Goal: Contribute content

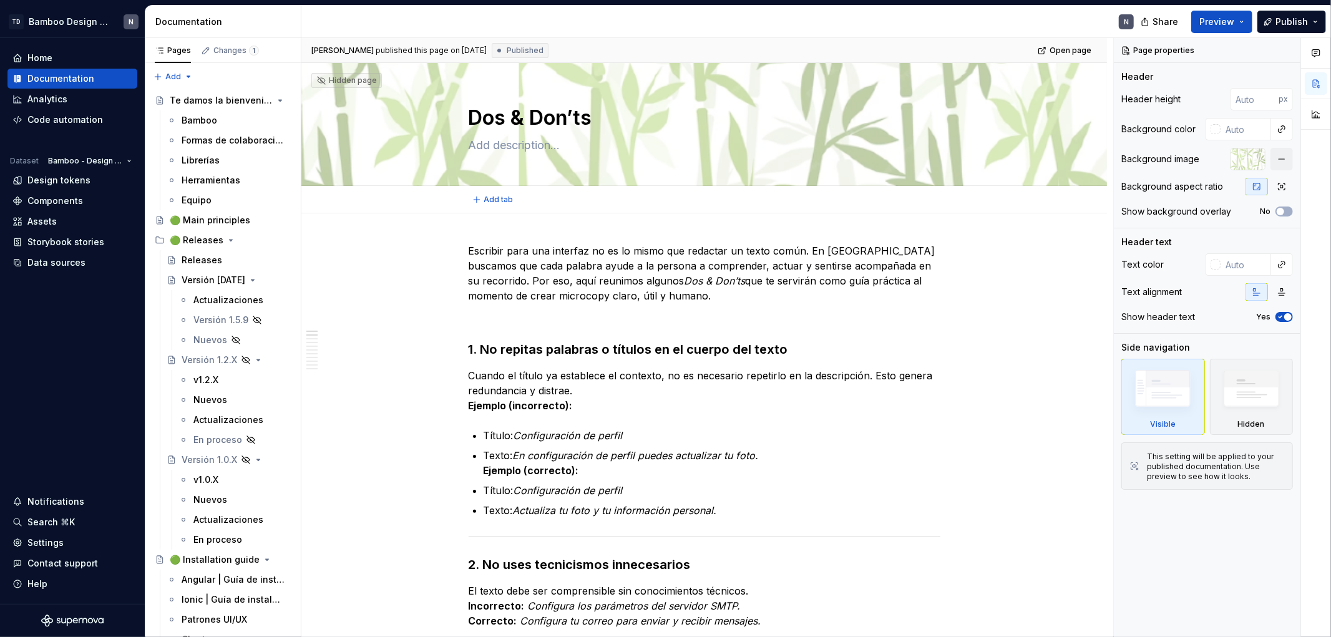
type textarea "*"
drag, startPoint x: 463, startPoint y: 345, endPoint x: 483, endPoint y: 331, distance: 23.4
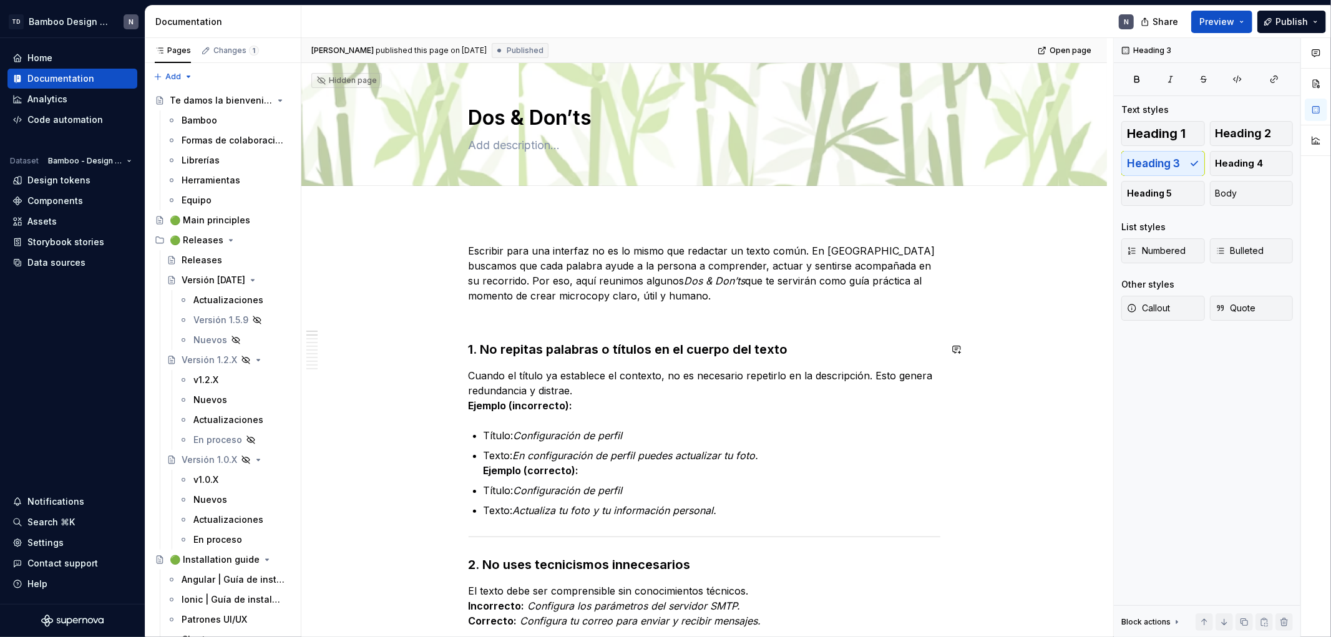
click at [479, 321] on p at bounding box center [705, 318] width 472 height 15
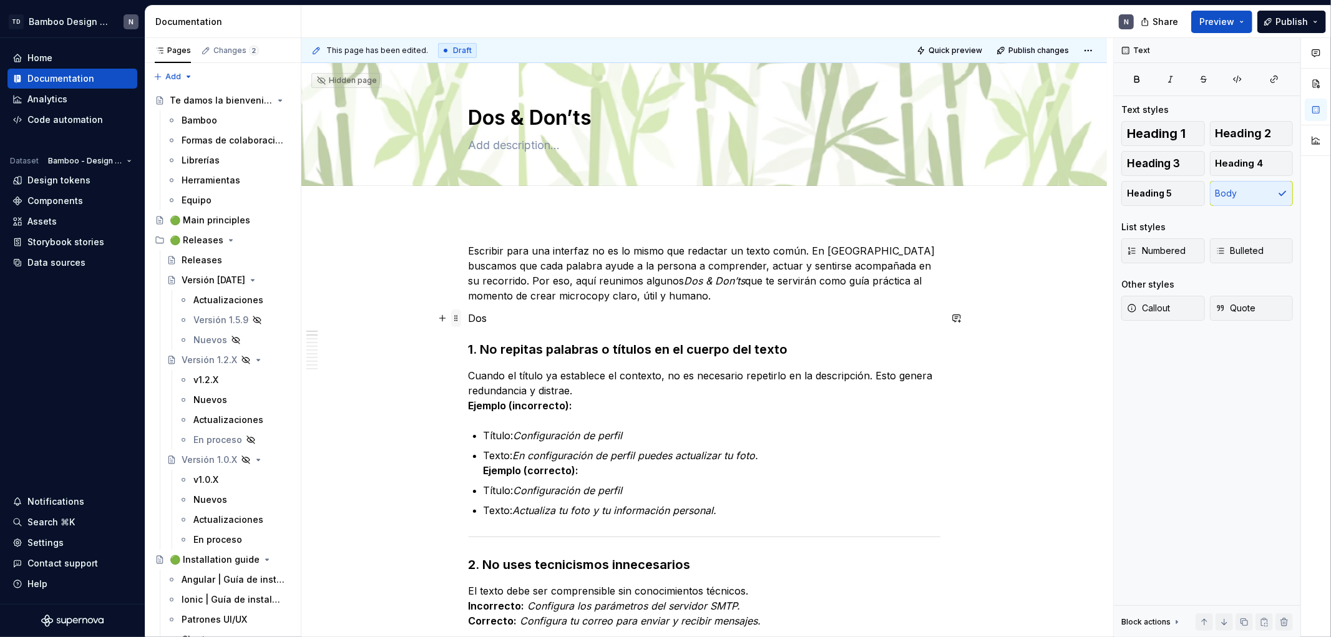
click at [456, 316] on span at bounding box center [456, 318] width 10 height 17
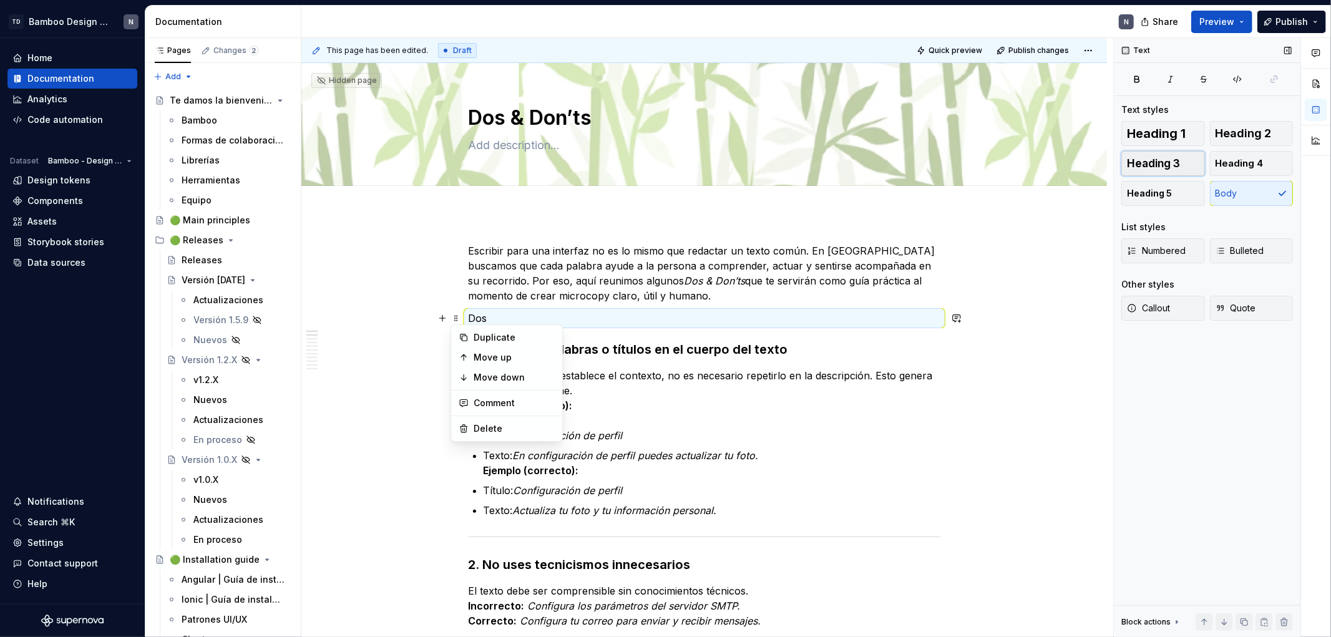
click at [1196, 169] on button "Heading 3" at bounding box center [1164, 163] width 84 height 25
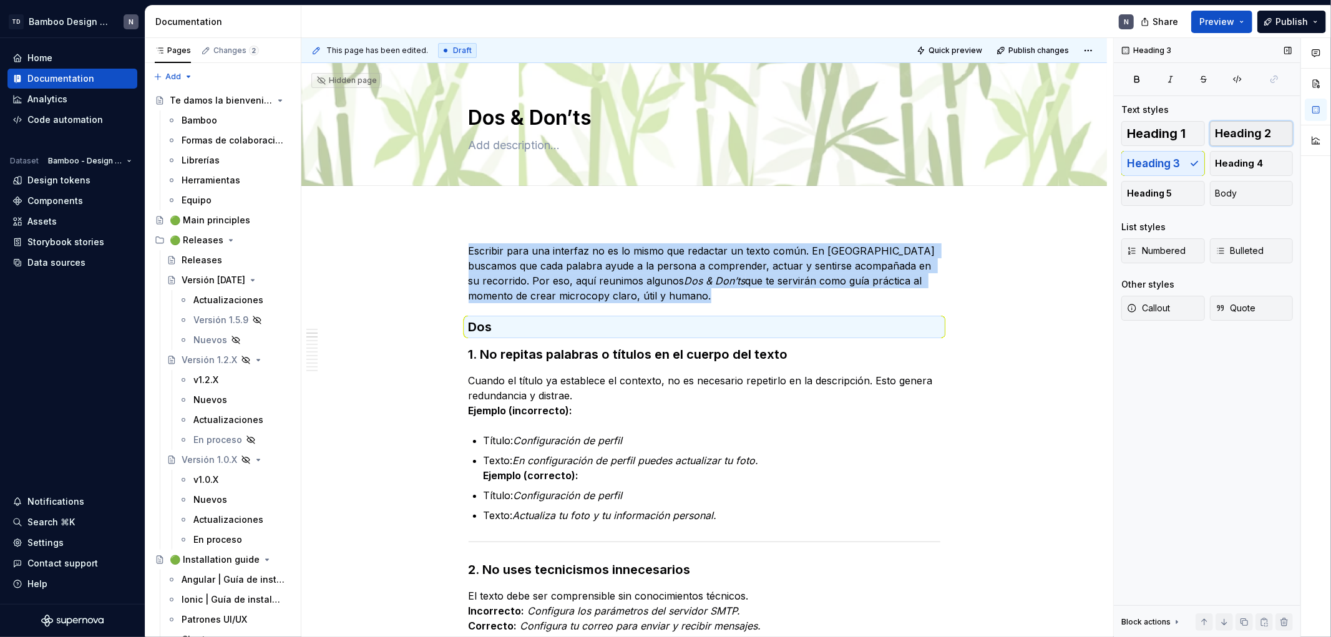
click at [1239, 140] on span "Heading 2" at bounding box center [1244, 133] width 56 height 12
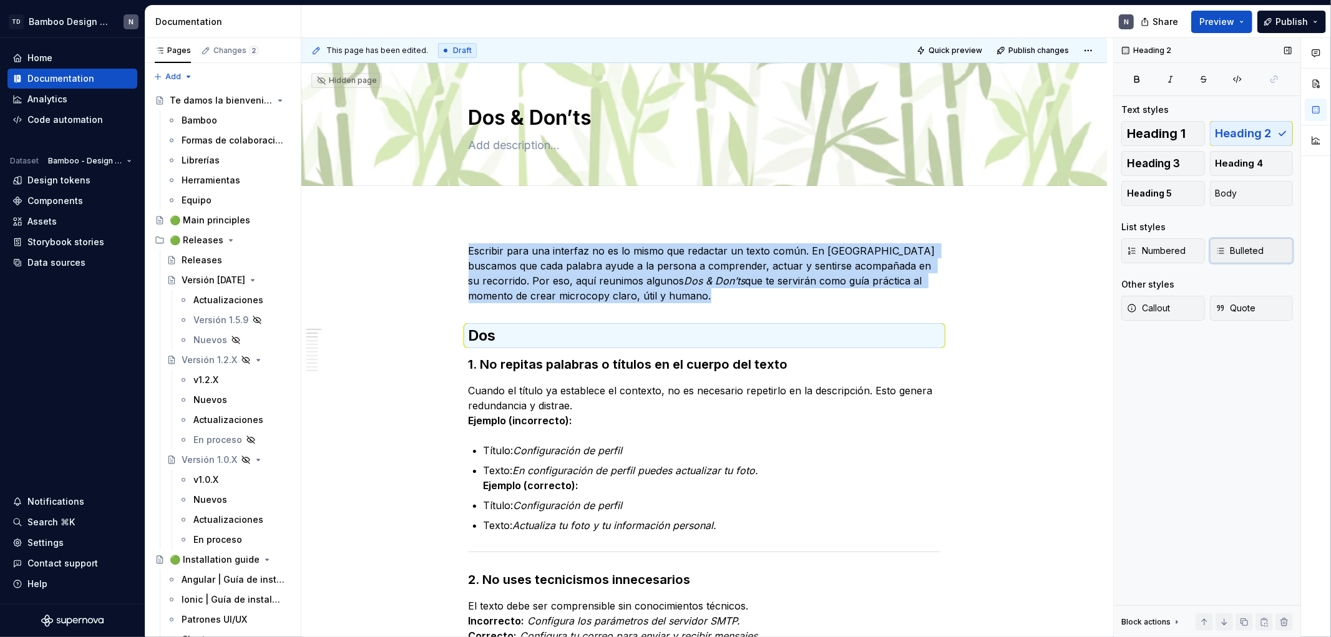
click at [1233, 245] on span "Bulleted" at bounding box center [1240, 251] width 49 height 12
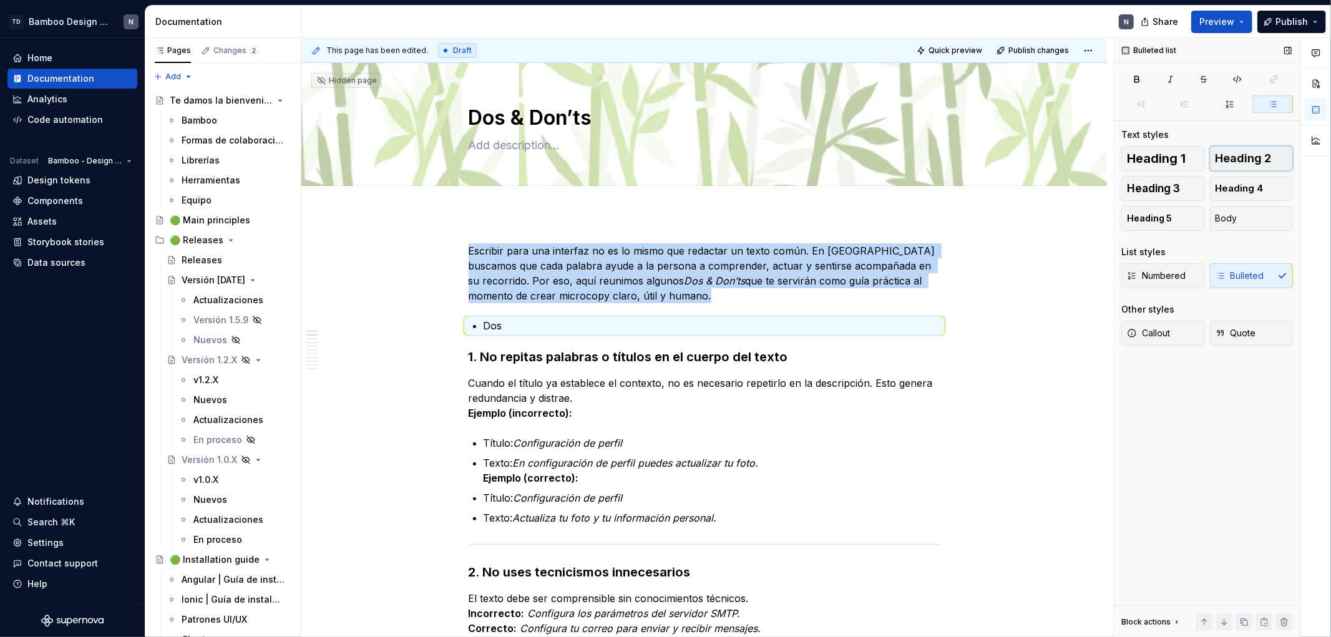
click at [1240, 160] on span "Heading 2" at bounding box center [1244, 158] width 56 height 12
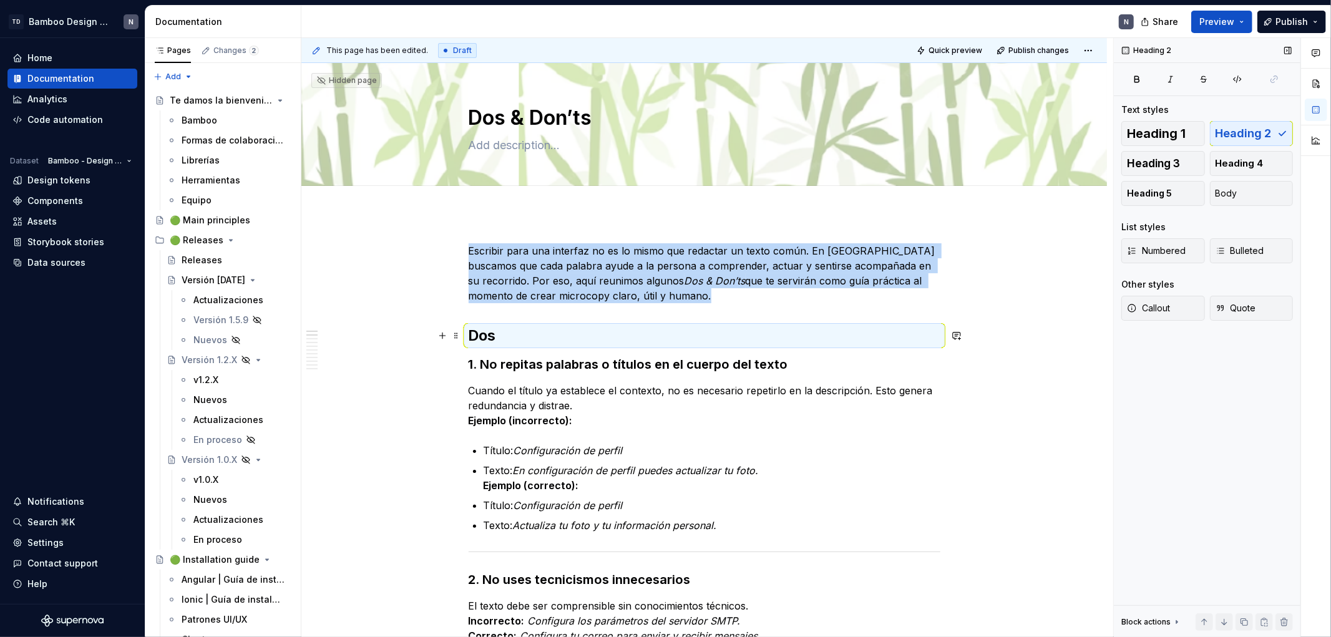
click at [469, 332] on h2 "Dos" at bounding box center [705, 336] width 472 height 20
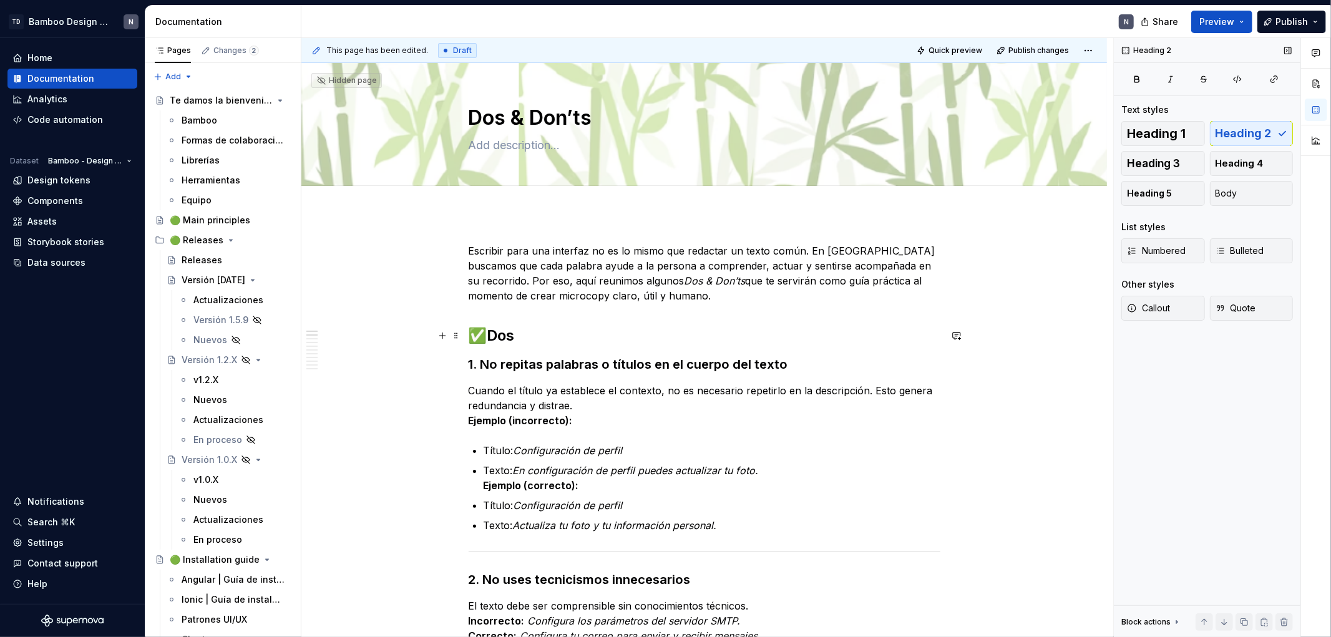
click at [491, 333] on h2 "✅Dos" at bounding box center [705, 336] width 472 height 20
click at [452, 335] on span at bounding box center [456, 335] width 10 height 17
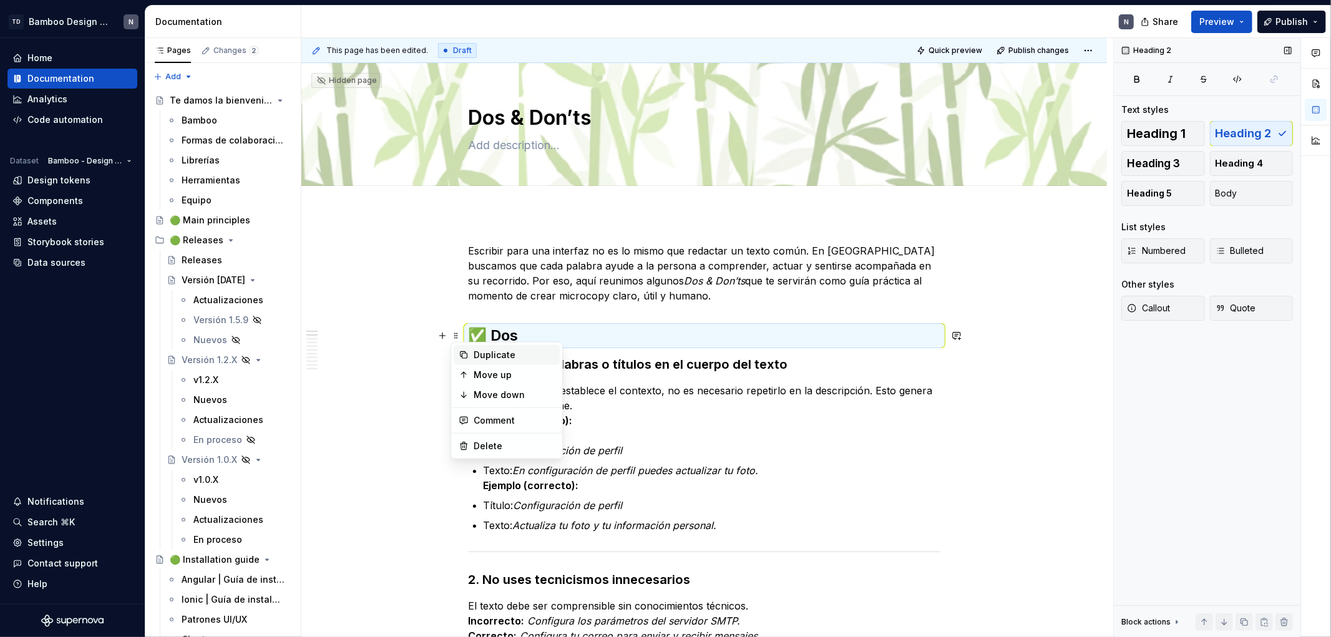
click at [477, 356] on div "Duplicate" at bounding box center [514, 355] width 81 height 12
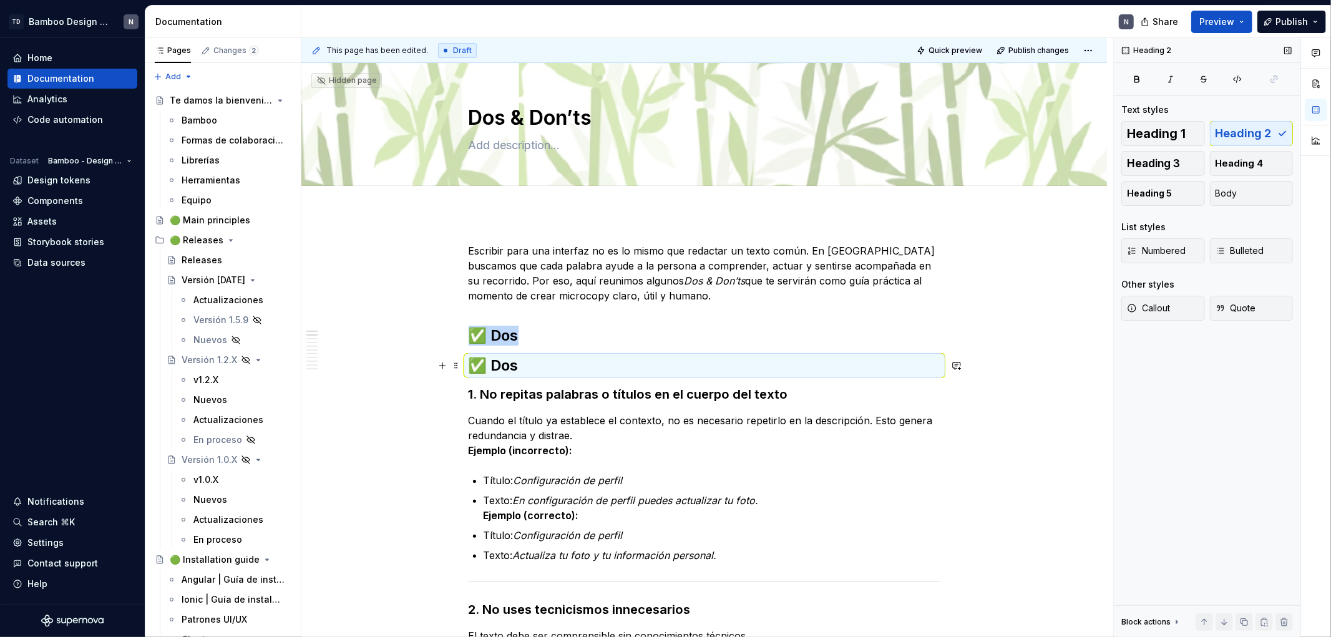
click at [516, 359] on h2 "✅ Dos" at bounding box center [705, 366] width 472 height 20
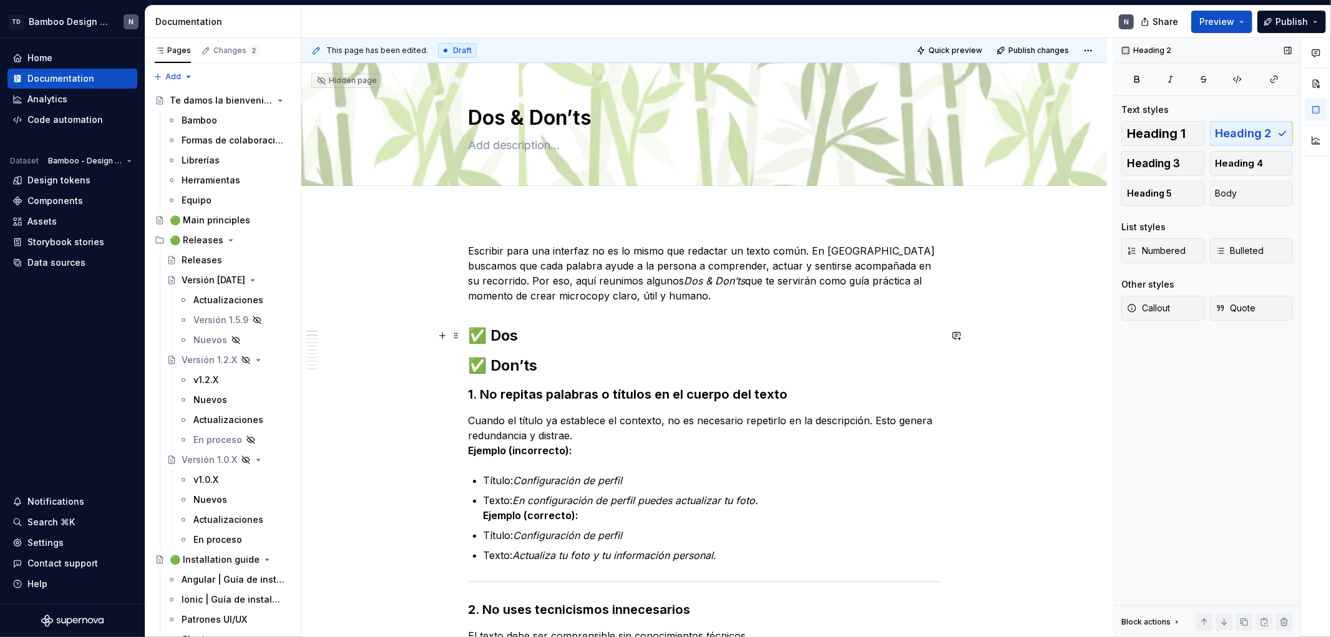
scroll to position [69, 0]
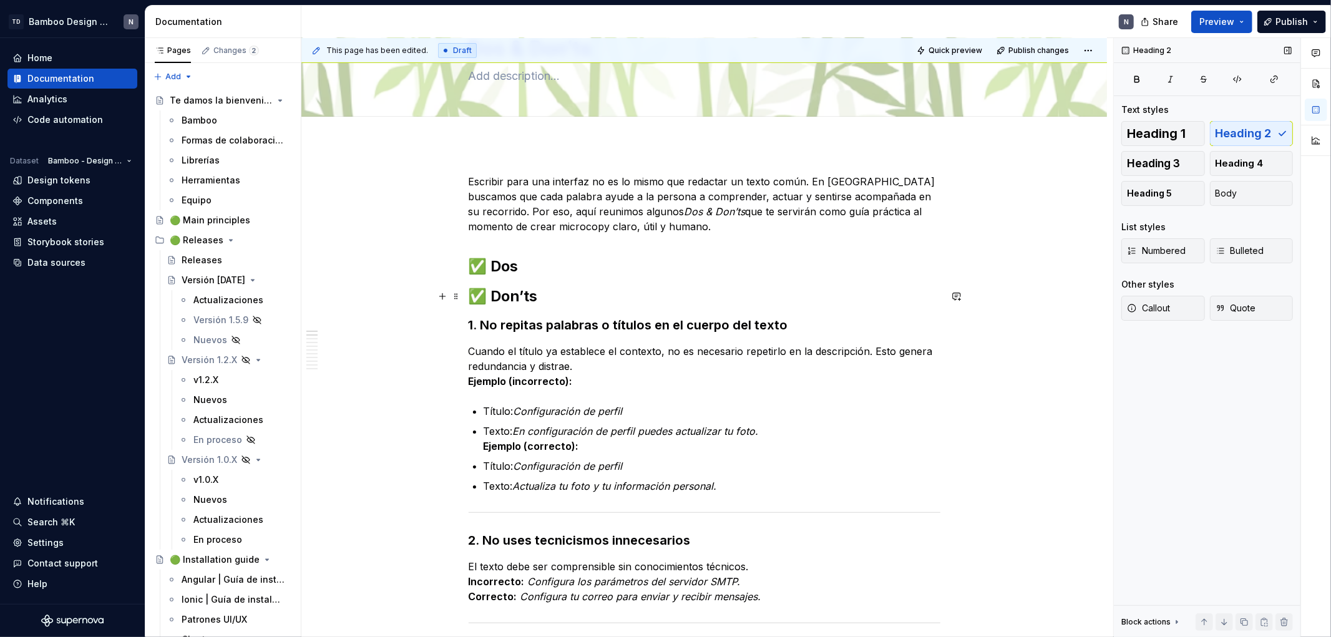
click at [481, 295] on h2 "✅ Don’ts" at bounding box center [705, 297] width 472 height 20
click at [494, 296] on h2 "✅❌ Don’ts" at bounding box center [705, 297] width 472 height 20
click at [635, 276] on h2 "✅ Dos" at bounding box center [705, 267] width 472 height 20
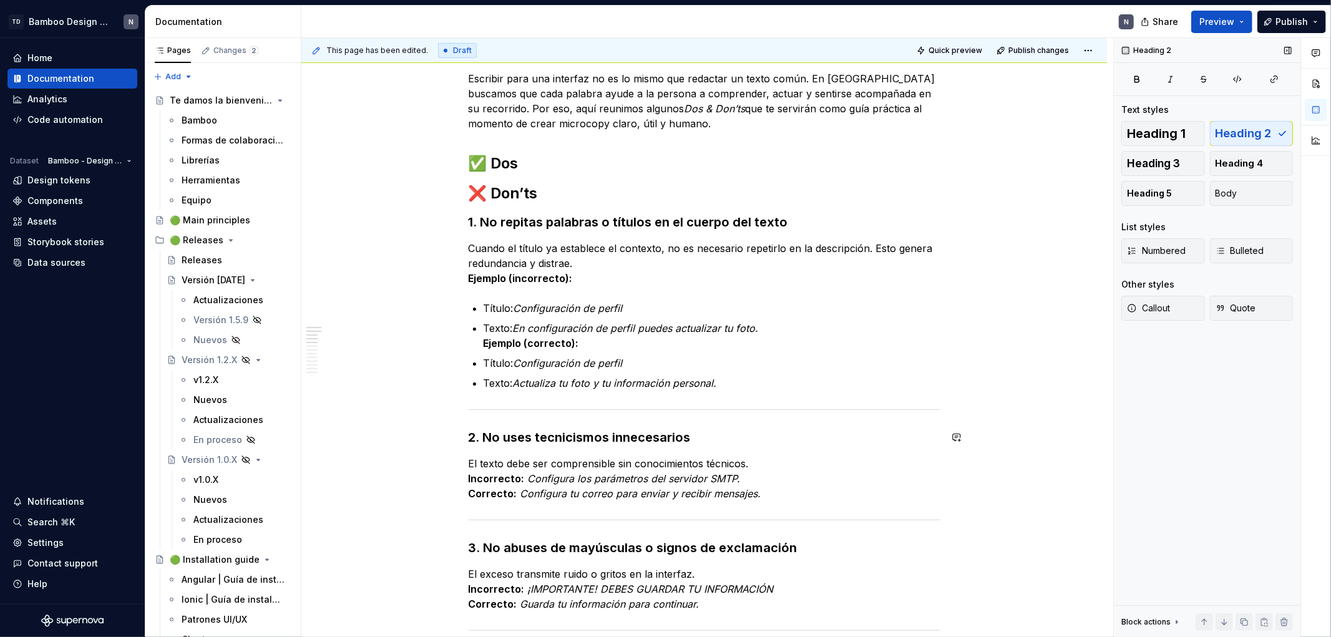
scroll to position [139, 0]
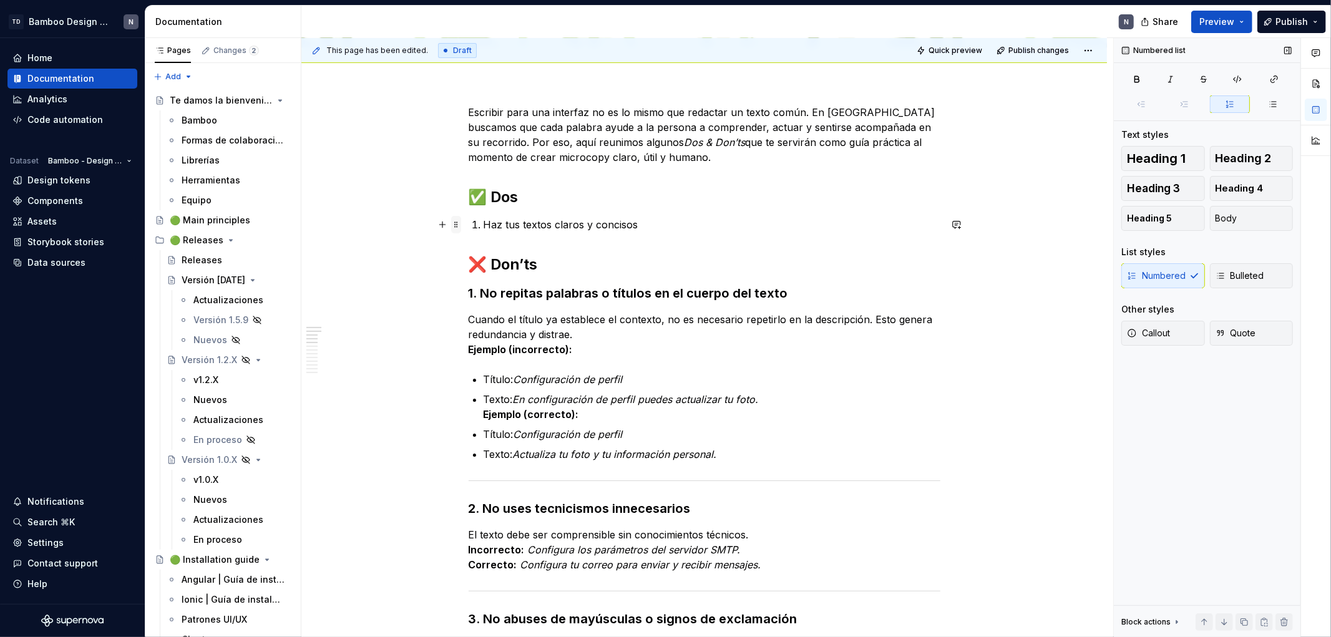
click at [453, 229] on span at bounding box center [456, 224] width 10 height 17
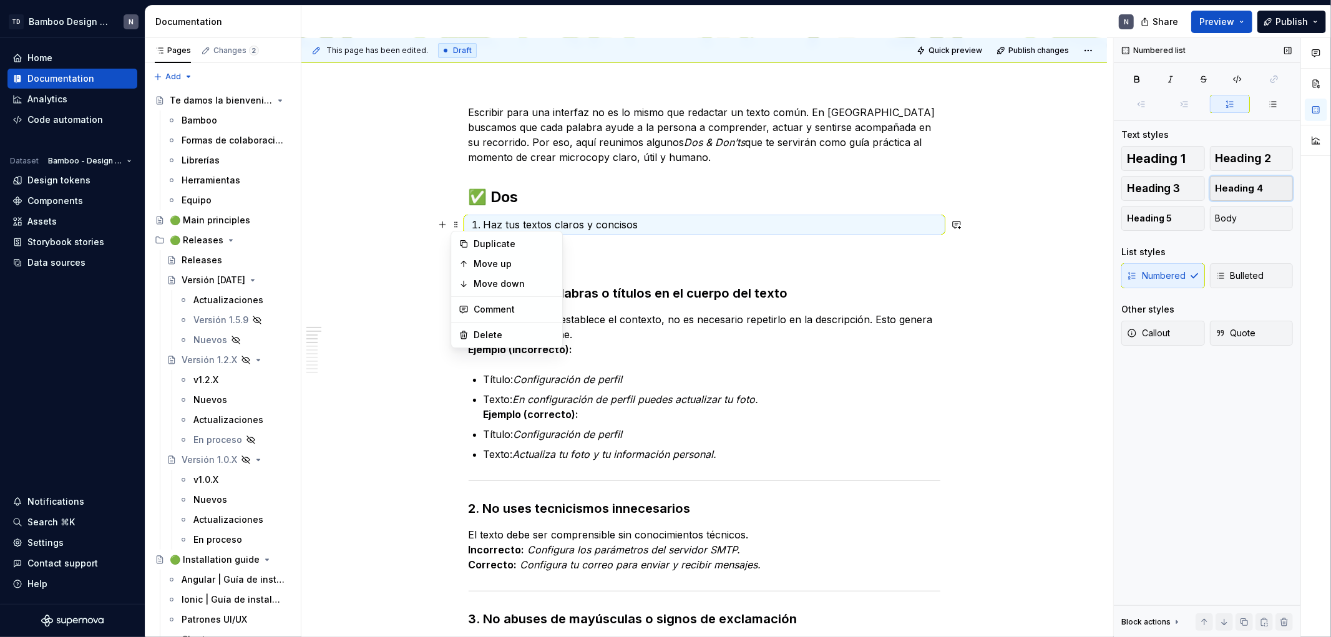
click at [1232, 189] on span "Heading 4" at bounding box center [1240, 188] width 48 height 12
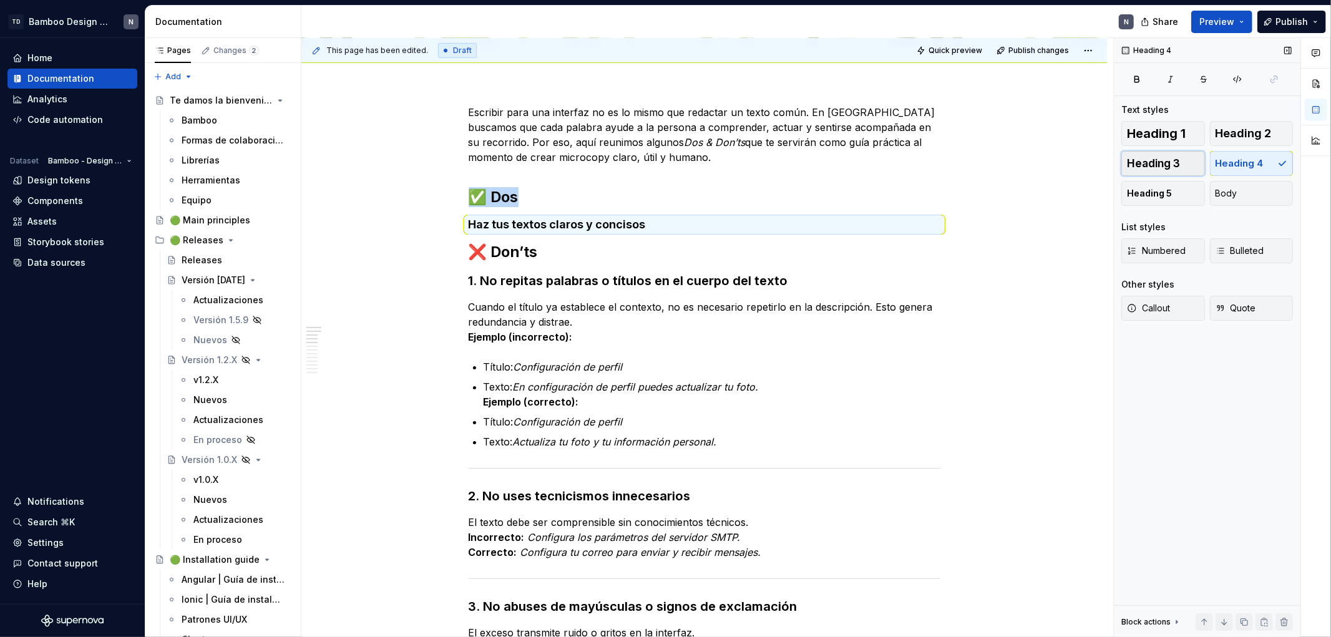
click at [1169, 167] on span "Heading 3" at bounding box center [1153, 163] width 53 height 12
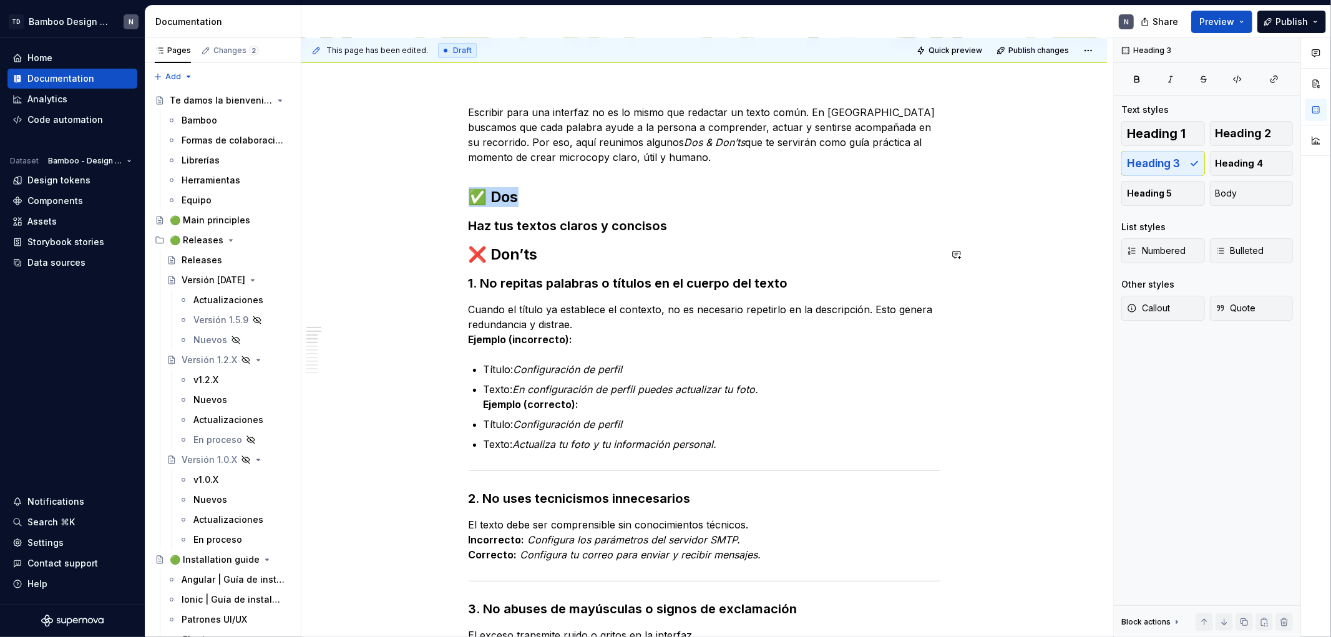
click at [469, 232] on h3 "Haz tus textos claros y concisos" at bounding box center [705, 225] width 472 height 17
click at [698, 225] on h3 "1. Haz tus textos claros y concisos" at bounding box center [705, 225] width 472 height 17
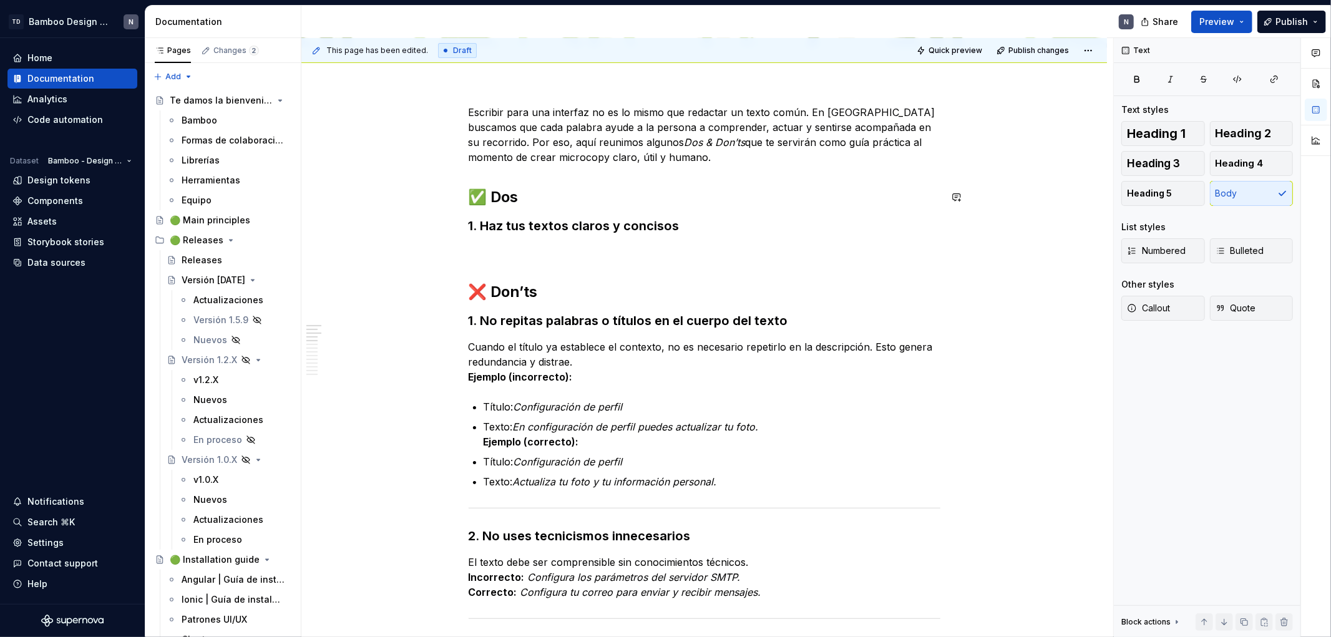
drag, startPoint x: 732, startPoint y: 216, endPoint x: 724, endPoint y: 214, distance: 7.7
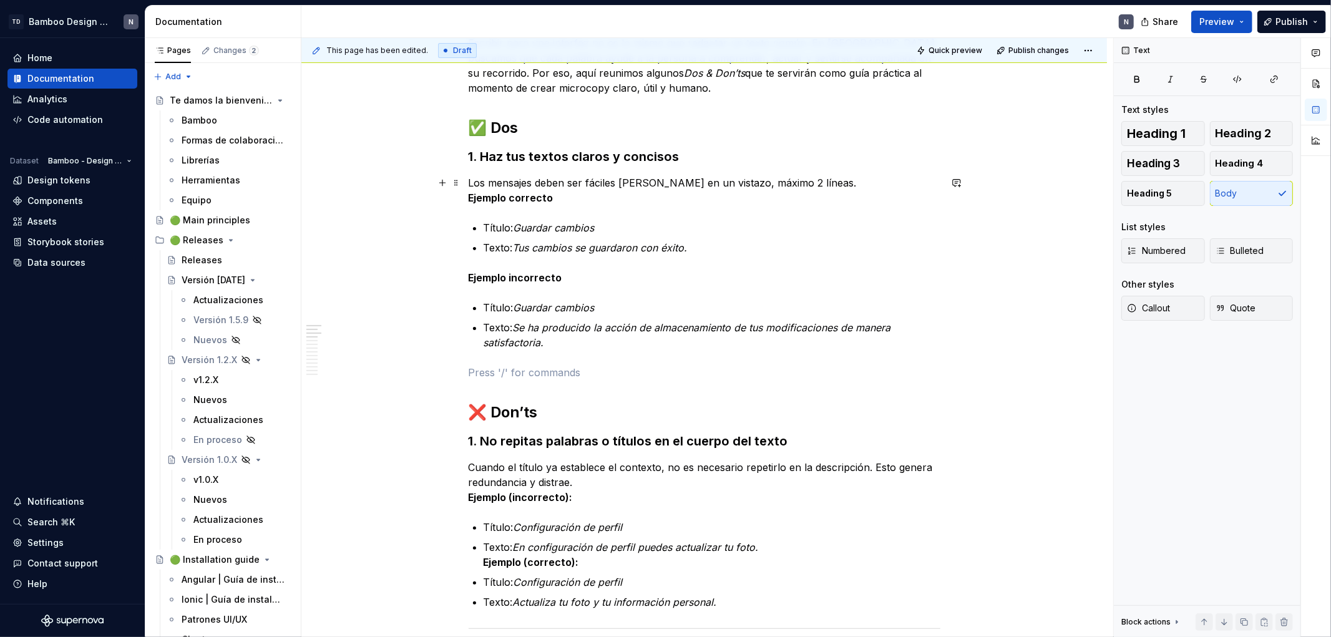
scroll to position [277, 0]
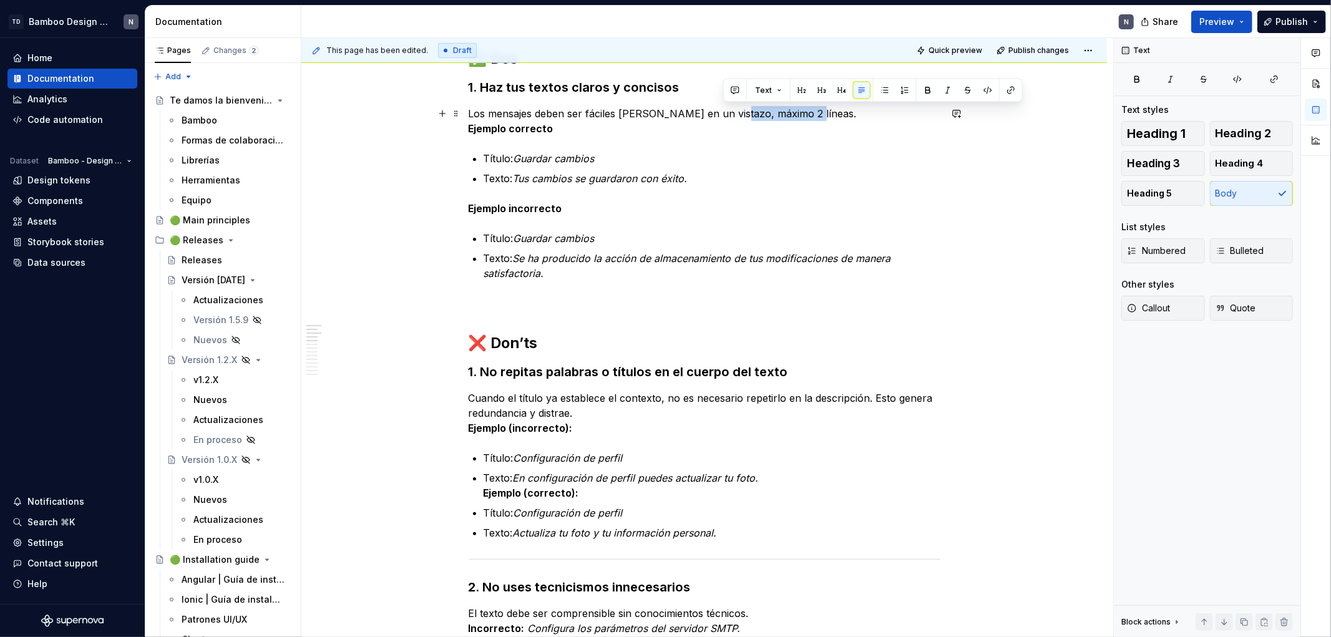
drag, startPoint x: 797, startPoint y: 112, endPoint x: 727, endPoint y: 111, distance: 70.5
click at [727, 111] on p "Los mensajes deben ser fáciles [PERSON_NAME] en un vistazo, máximo 2 líneas. Ej…" at bounding box center [705, 121] width 472 height 30
type textarea "*"
